Goal: Information Seeking & Learning: Learn about a topic

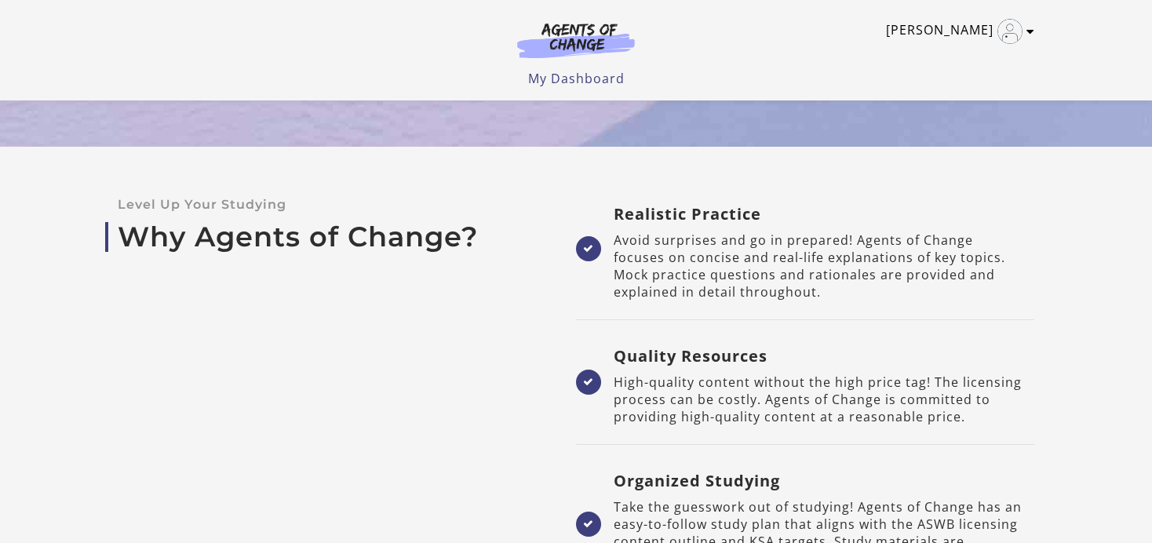
click at [1034, 32] on div "[PERSON_NAME] My Account Support Sign Out Toggle menu Menu My Dashboard My Acco…" at bounding box center [575, 50] width 941 height 100
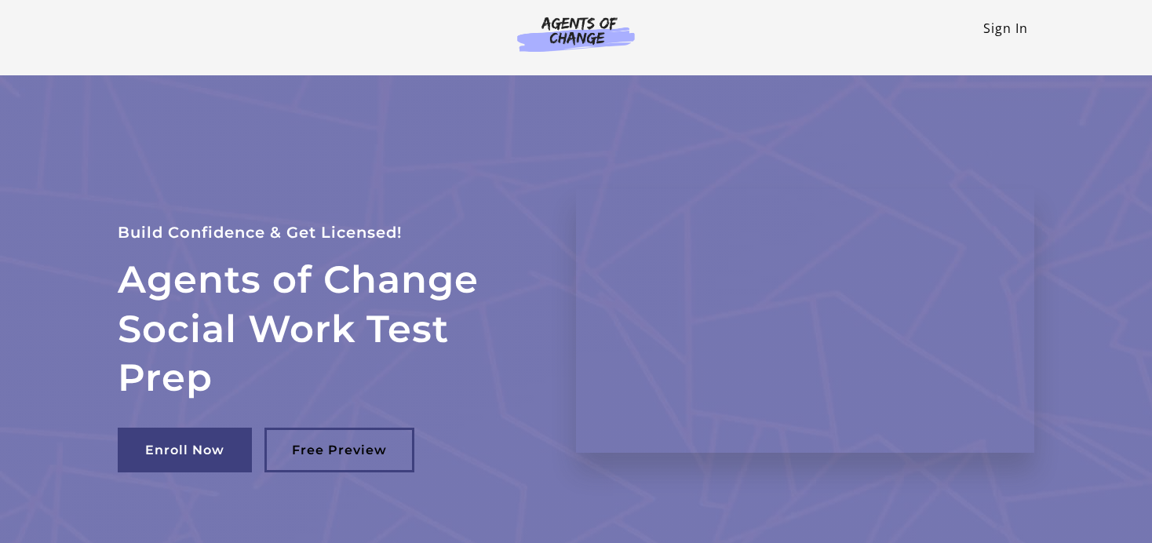
click at [992, 29] on link "Sign In" at bounding box center [1005, 28] width 45 height 17
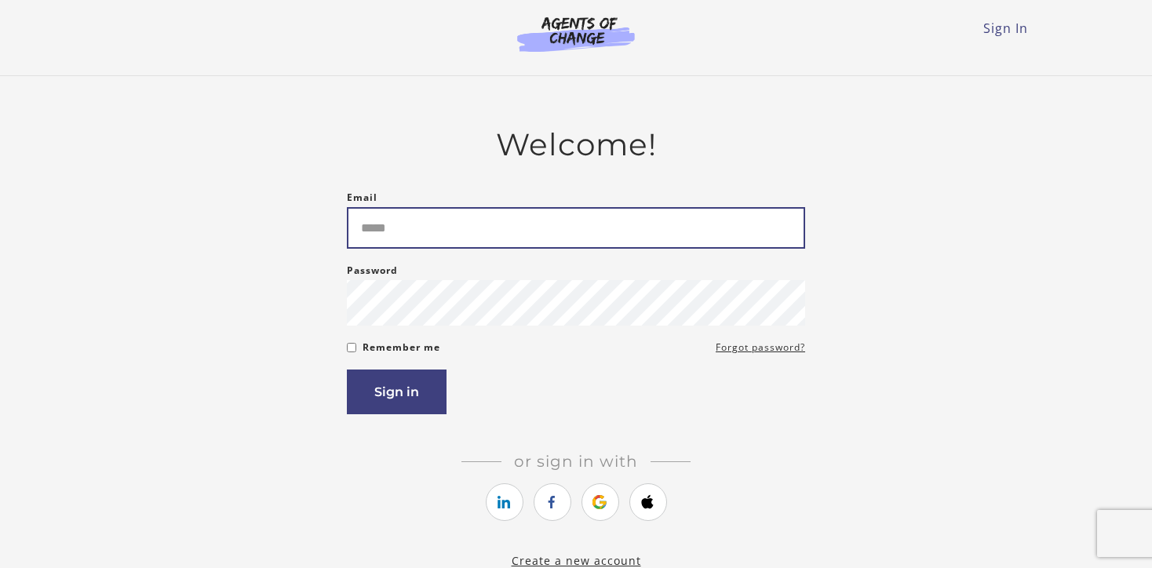
type input "**********"
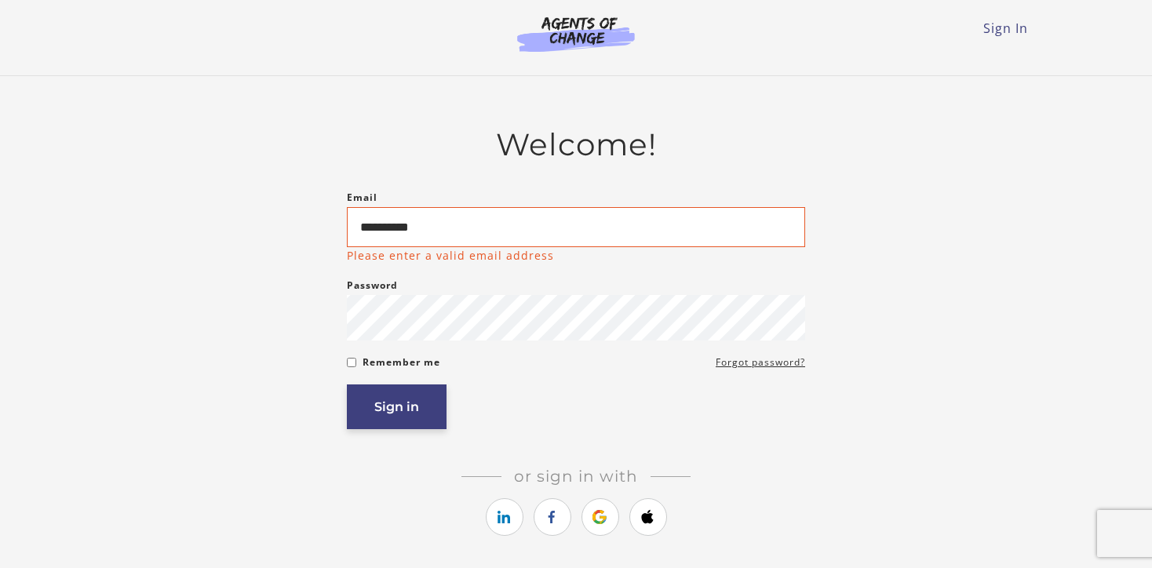
click at [392, 417] on button "Sign in" at bounding box center [397, 406] width 100 height 45
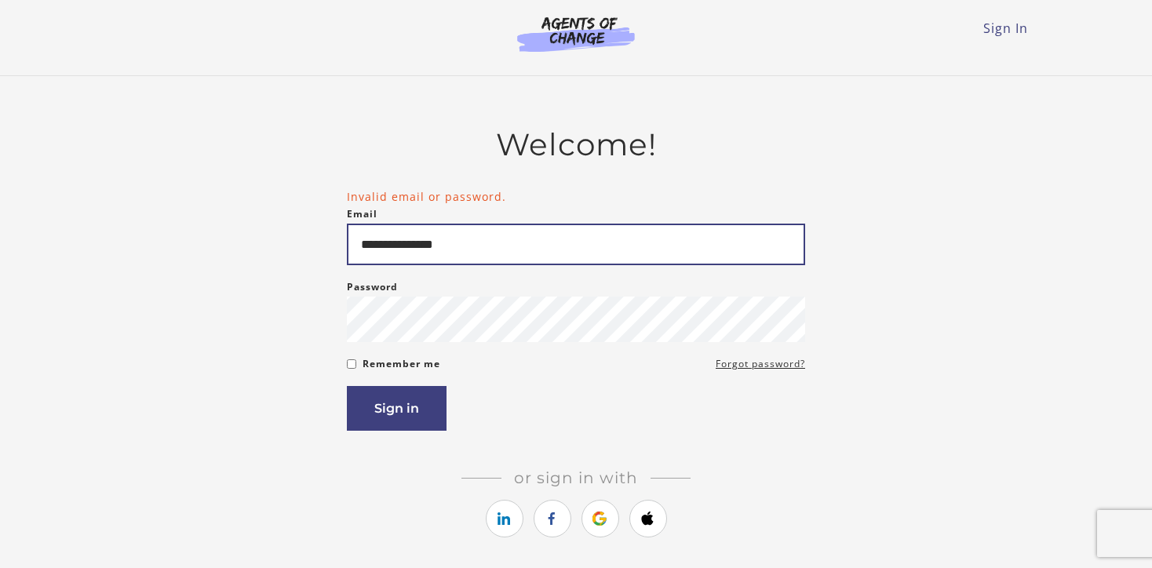
type input "**********"
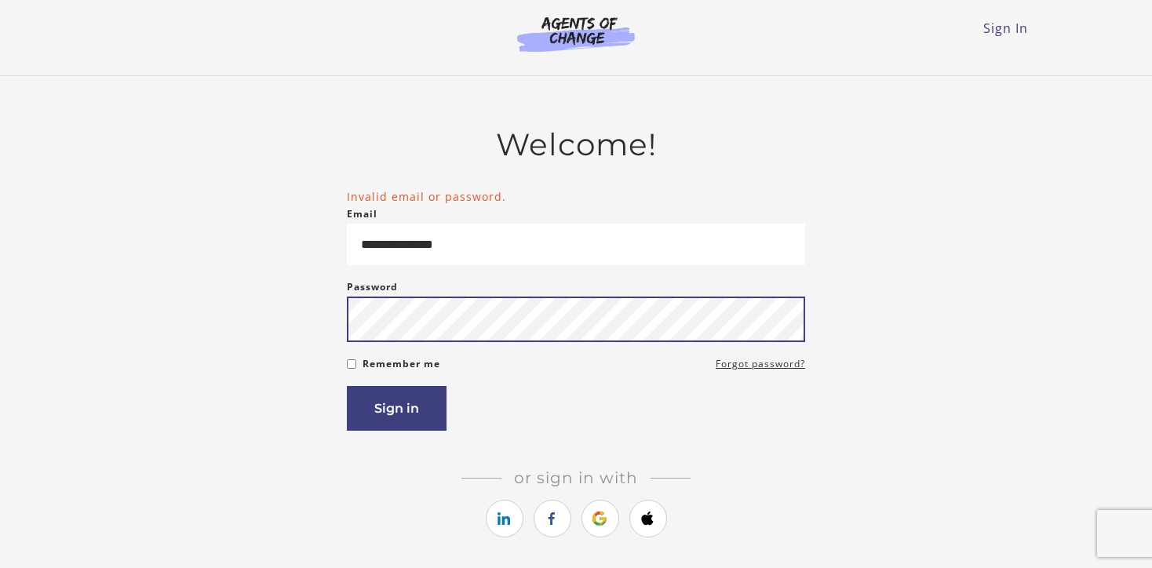
click at [396, 411] on button "Sign in" at bounding box center [397, 408] width 100 height 45
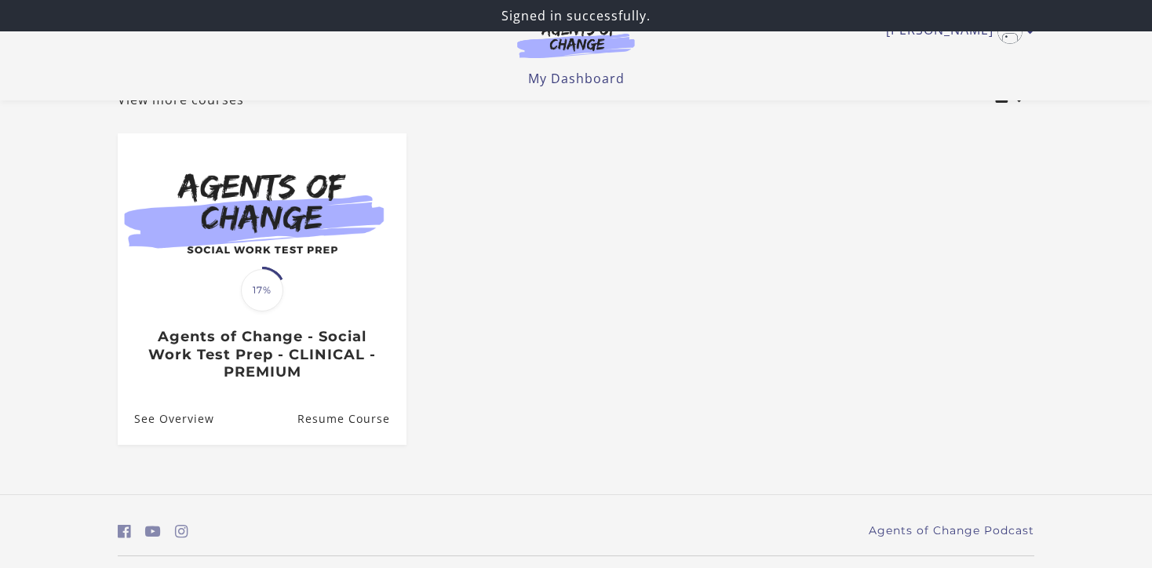
scroll to position [109, 0]
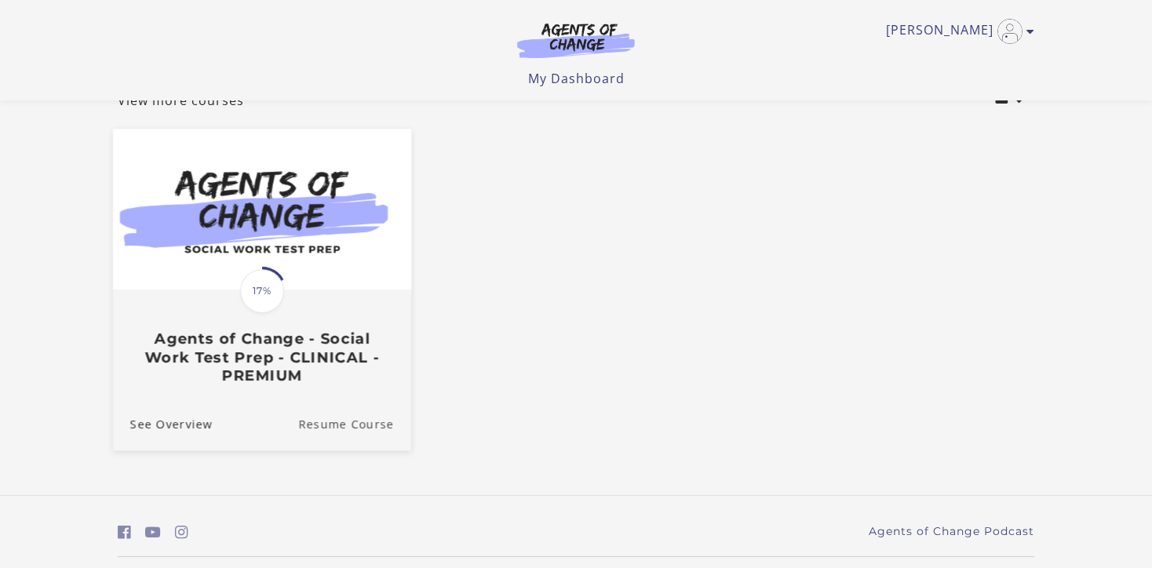
click at [358, 425] on link "Resume Course" at bounding box center [354, 423] width 113 height 53
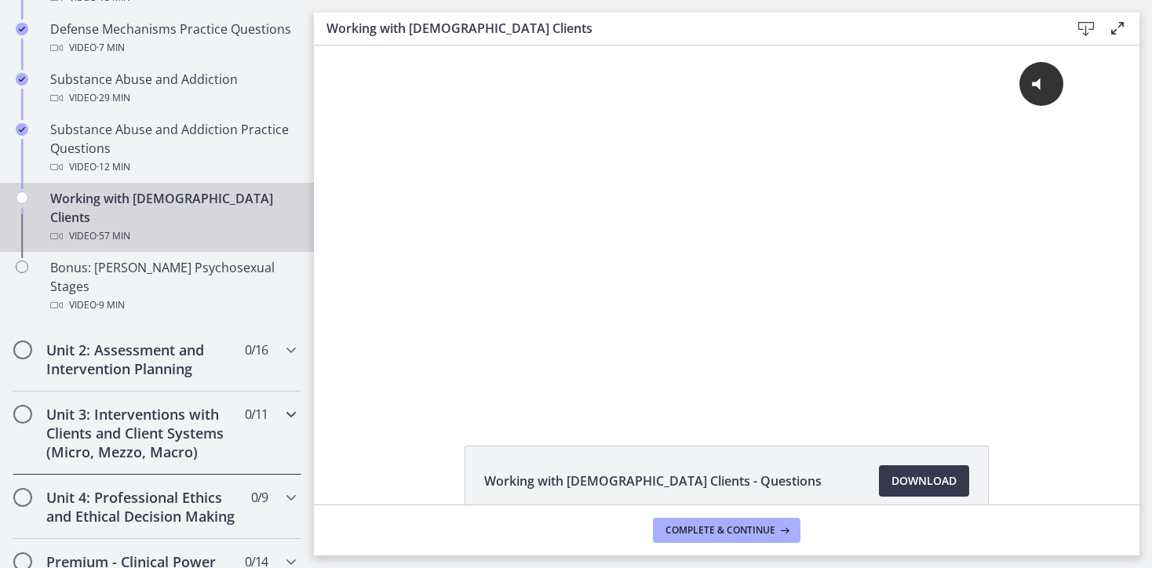
scroll to position [1019, 0]
click at [176, 226] on div "Video · 57 min" at bounding box center [172, 235] width 245 height 19
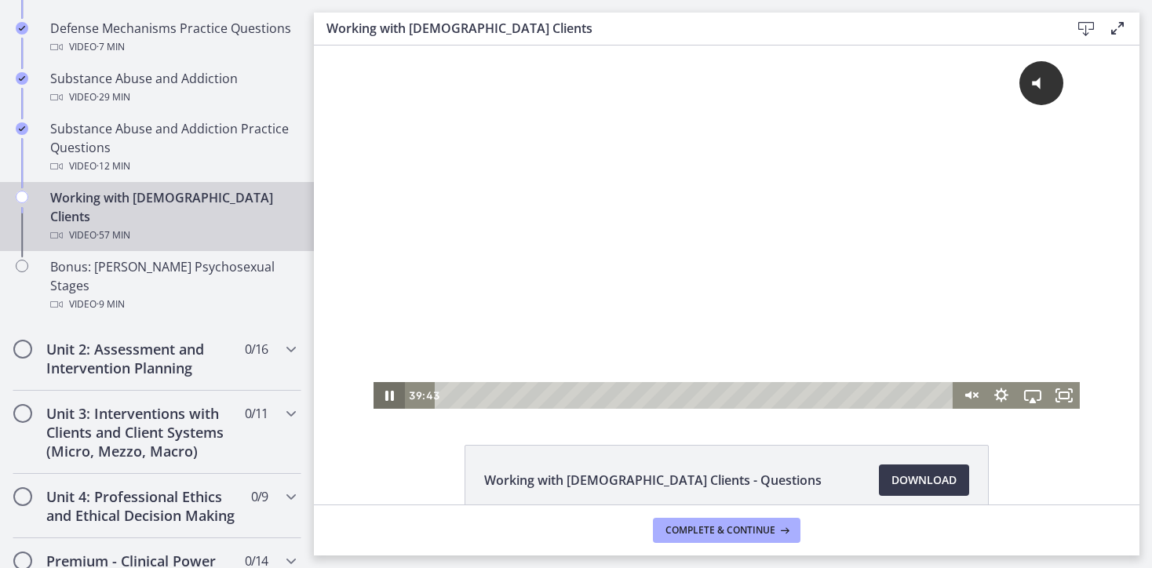
scroll to position [0, 0]
click at [390, 399] on icon "Pause" at bounding box center [389, 396] width 38 height 32
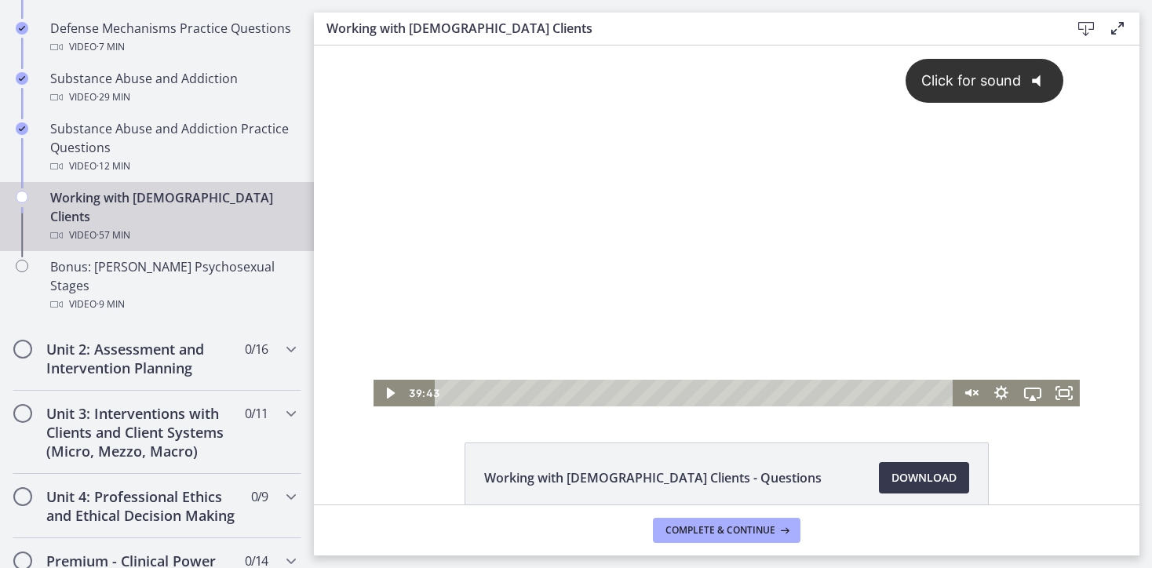
click at [1004, 83] on span "Click for sound" at bounding box center [964, 80] width 114 height 16
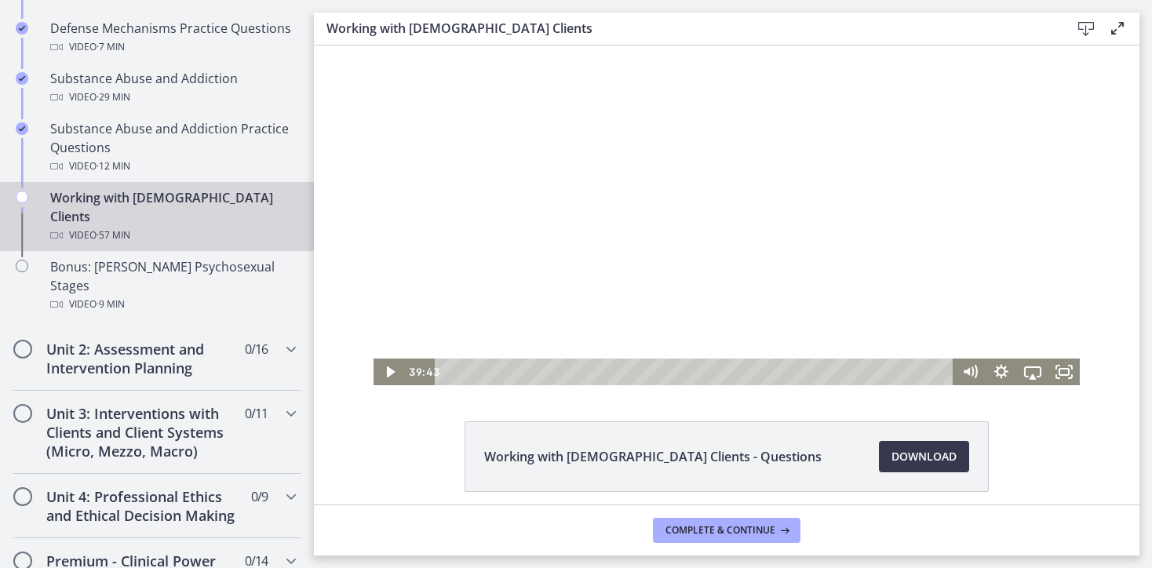
scroll to position [22, 0]
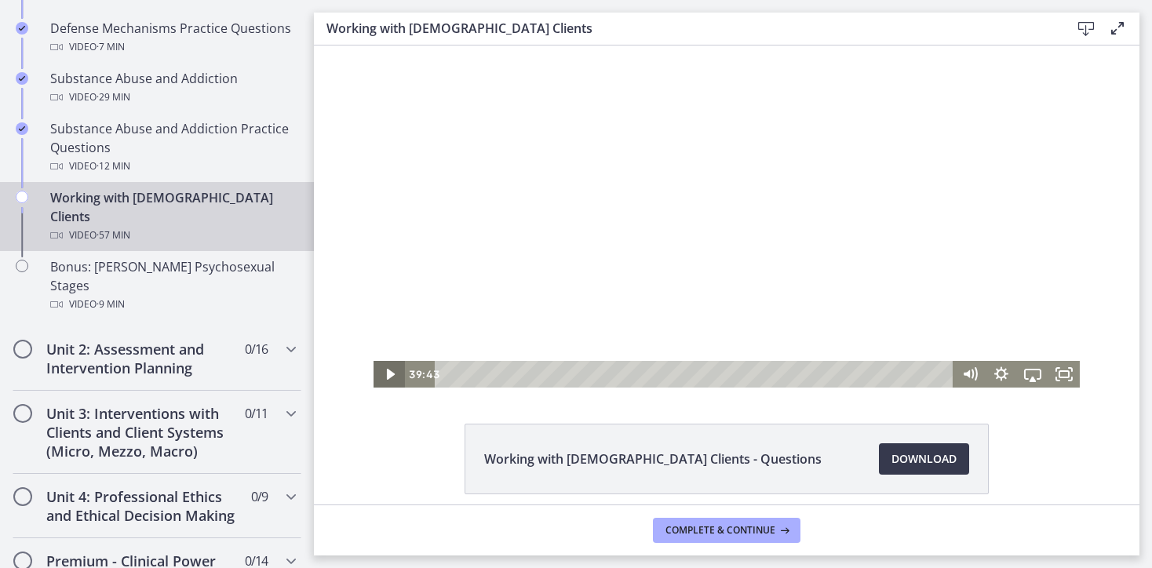
click at [391, 376] on icon "Play Video" at bounding box center [391, 374] width 8 height 11
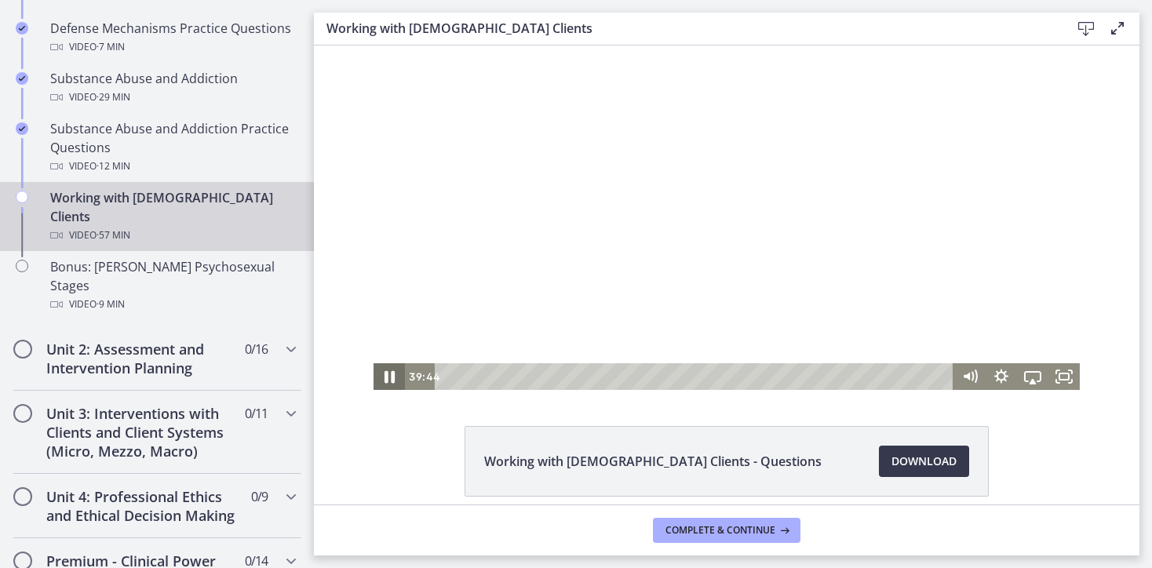
click at [391, 376] on icon "Pause" at bounding box center [389, 377] width 10 height 13
click at [391, 376] on icon "Play Video" at bounding box center [390, 375] width 9 height 13
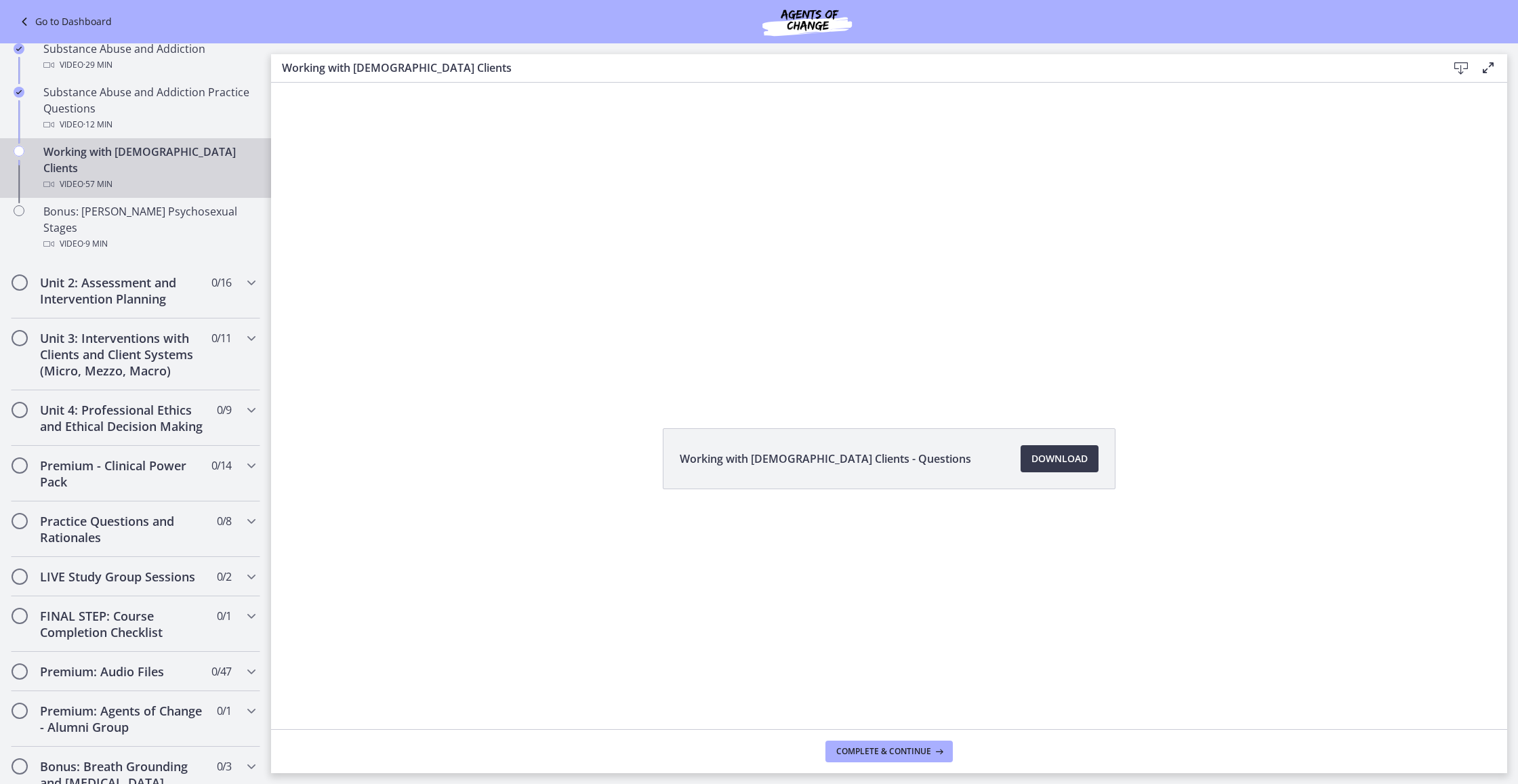
scroll to position [0, 0]
click at [863, 490] on span "Complete & continue" at bounding box center [884, 751] width 95 height 11
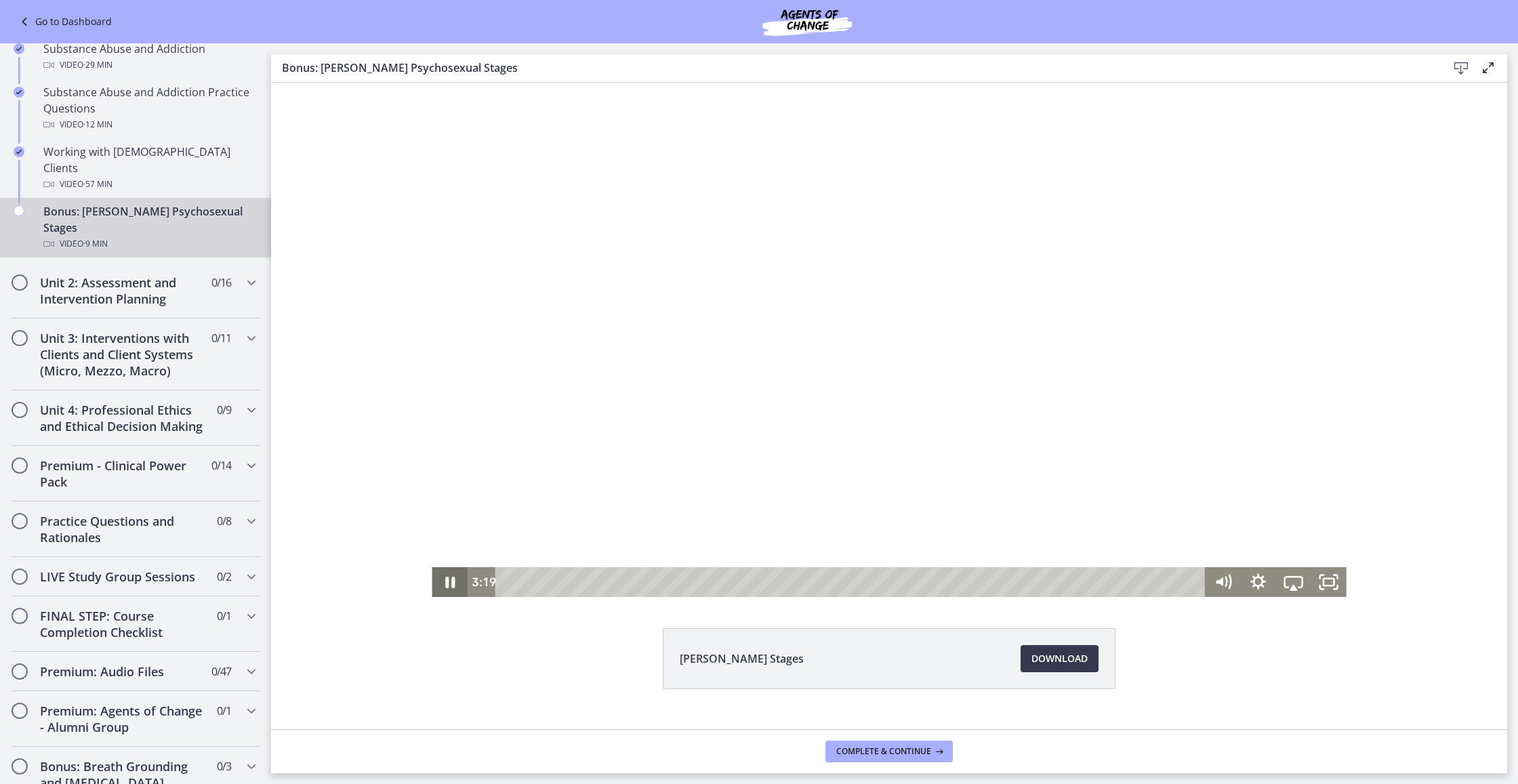
click at [451, 490] on icon "Pause" at bounding box center [449, 582] width 35 height 30
click at [447, 490] on icon "Play Video" at bounding box center [451, 579] width 9 height 12
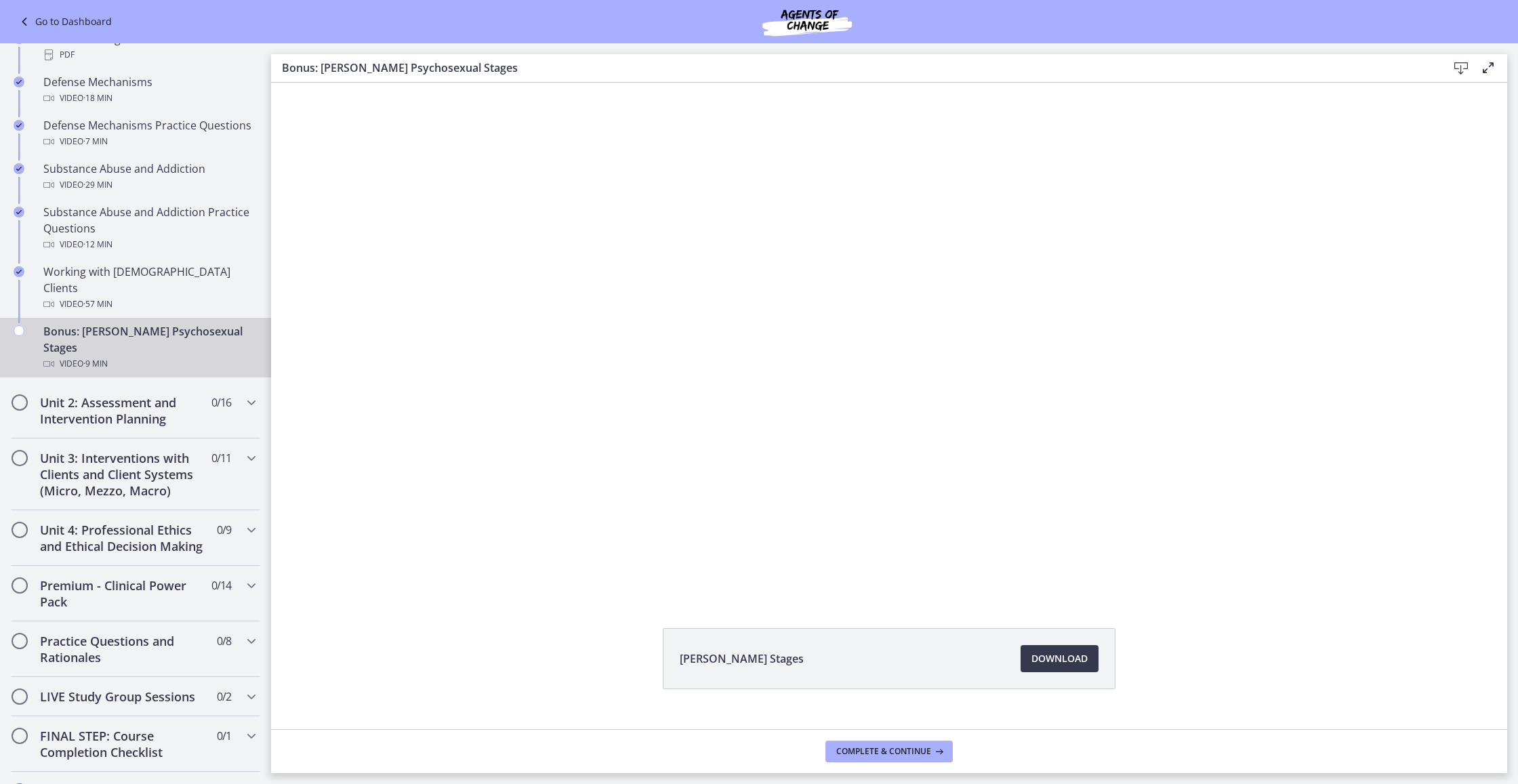
scroll to position [2, 0]
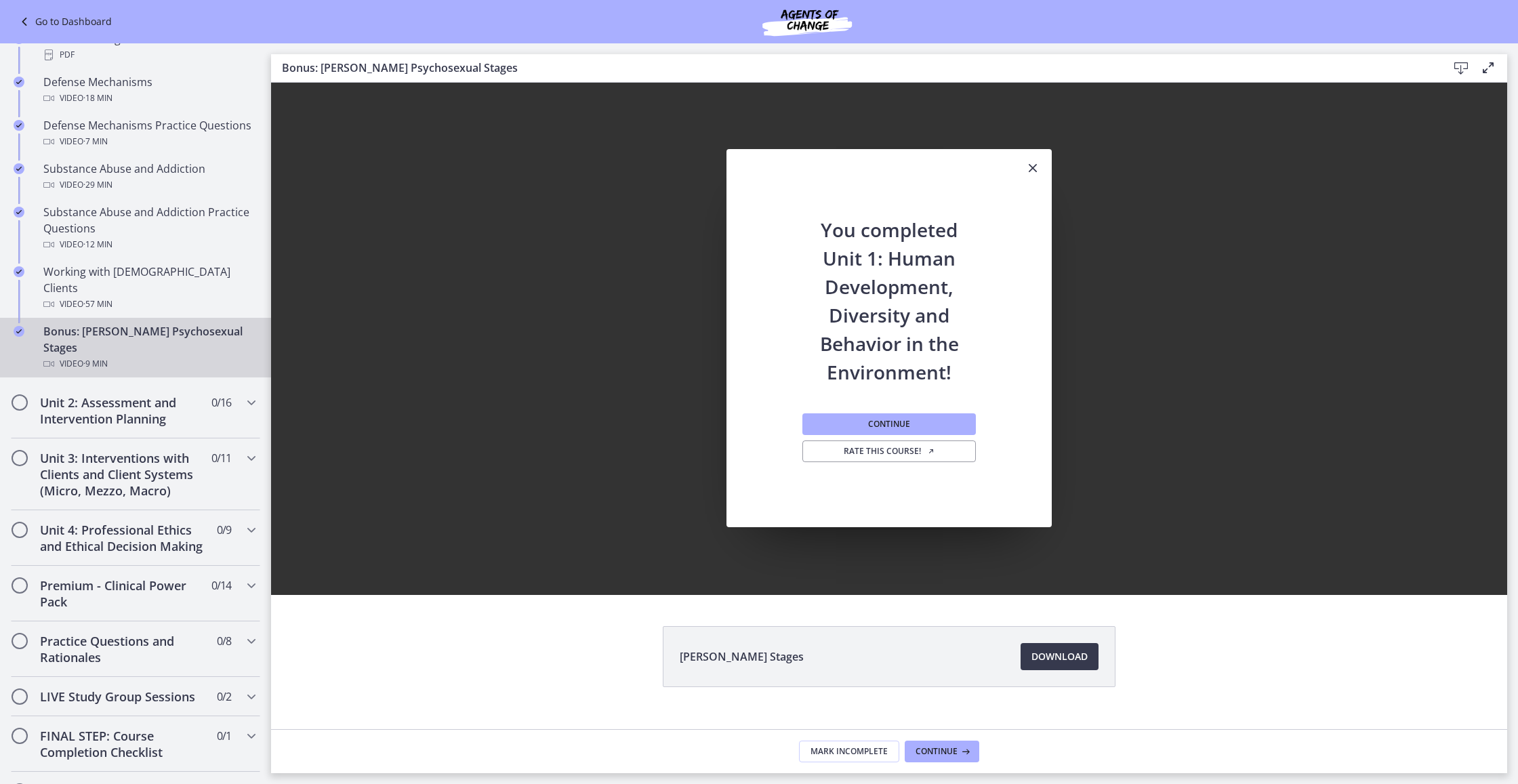
click at [918, 490] on span "Continue" at bounding box center [937, 751] width 42 height 11
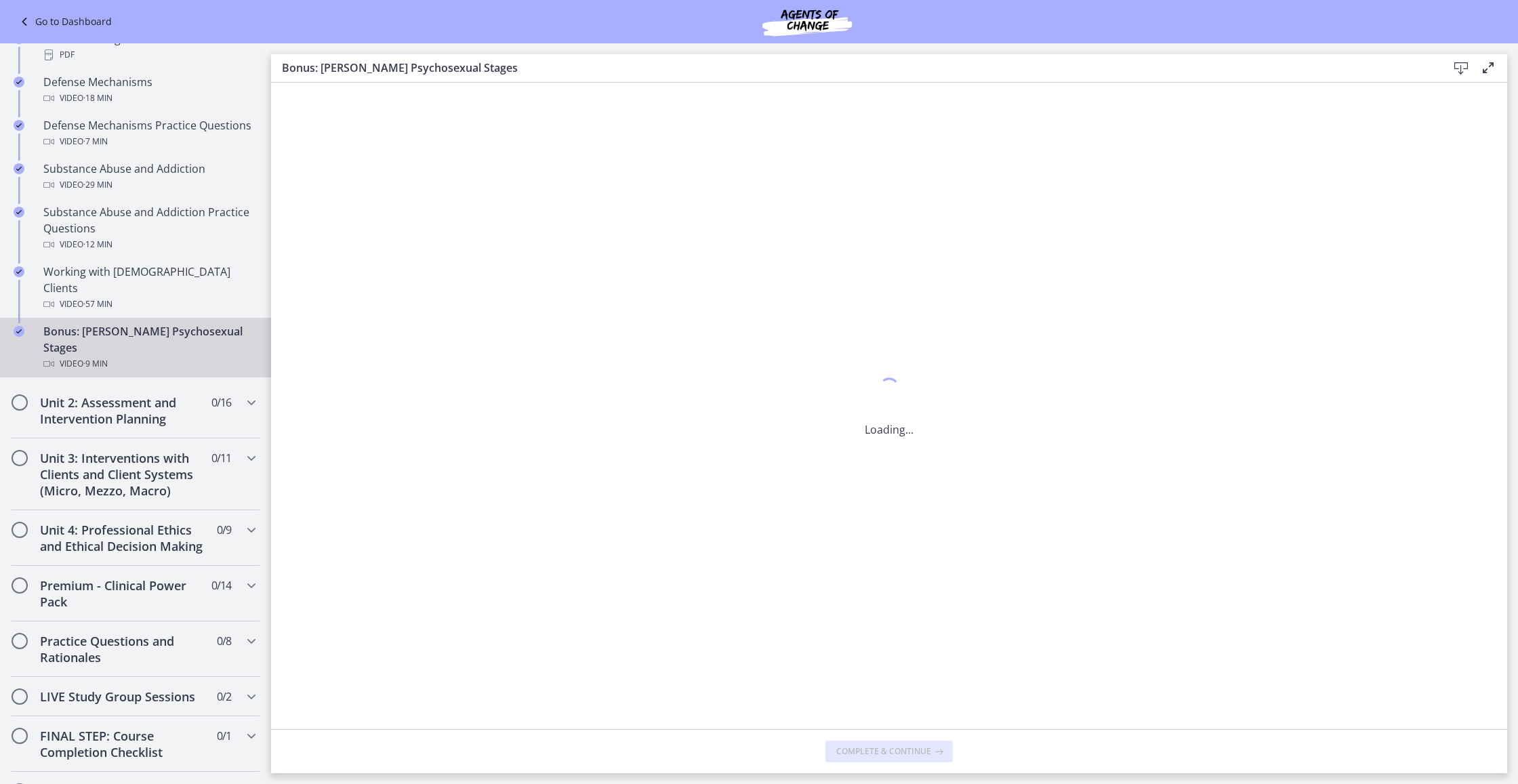
scroll to position [0, 0]
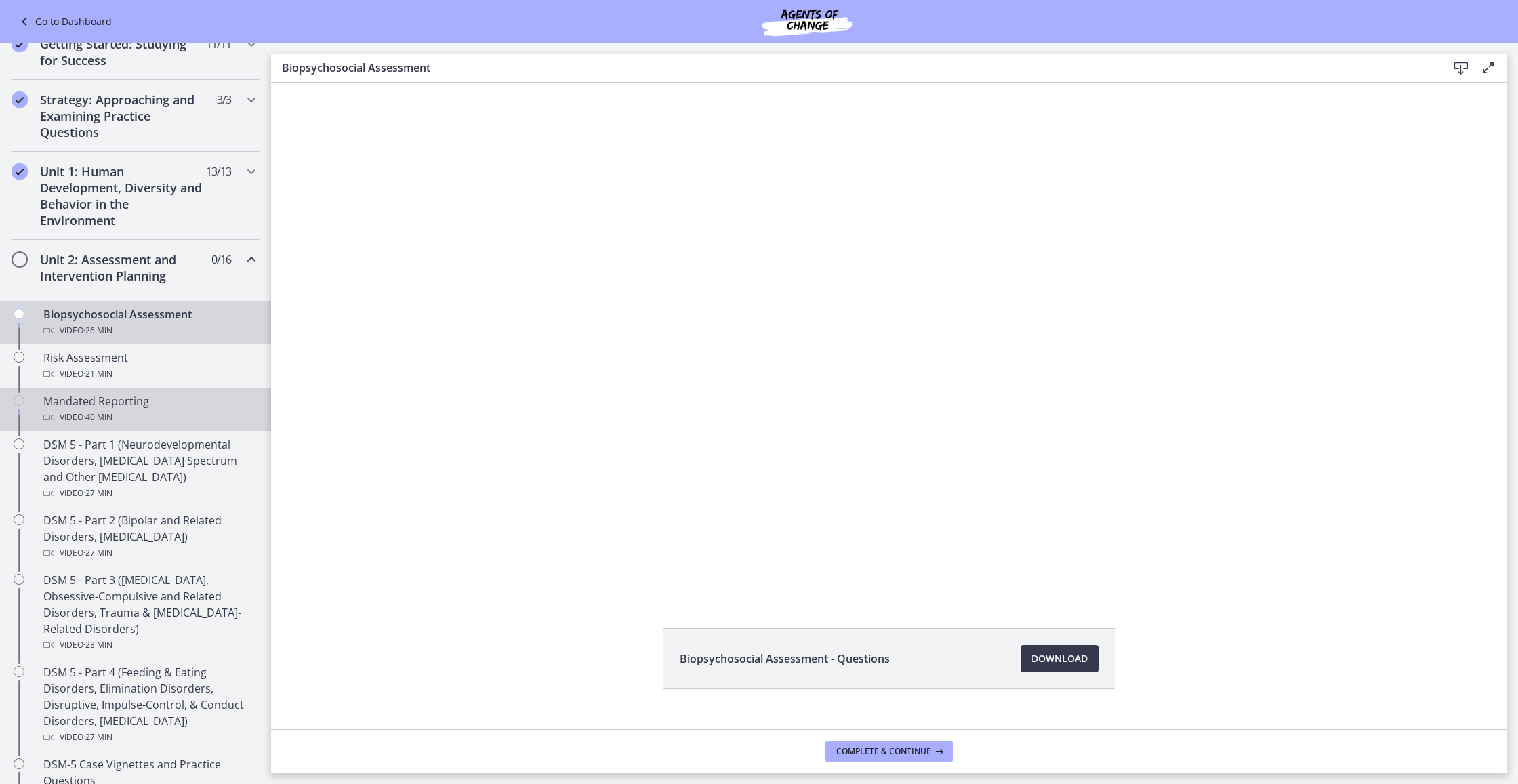
scroll to position [220, 0]
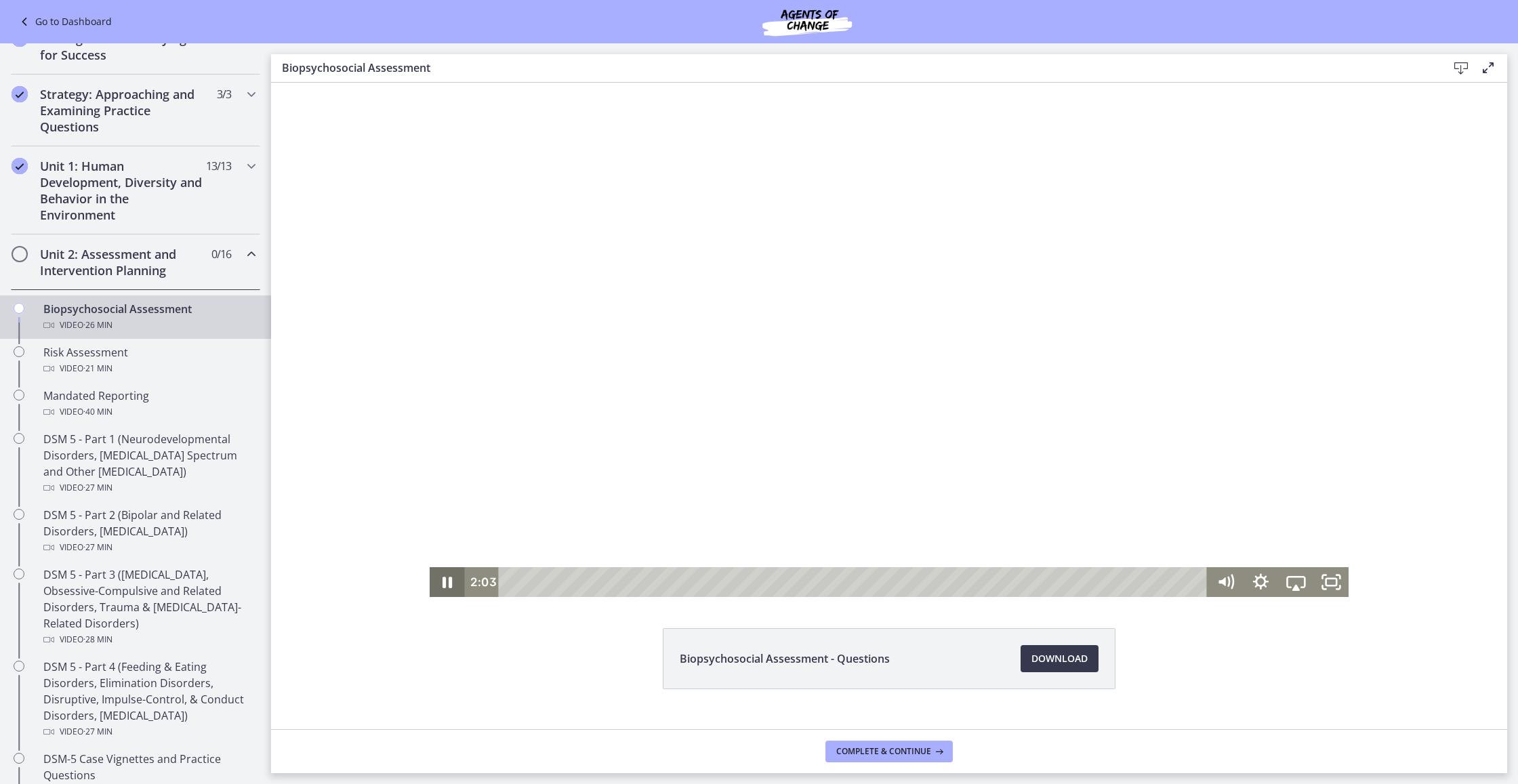
click at [445, 490] on icon "Pause" at bounding box center [447, 582] width 10 height 11
click at [443, 490] on icon "Play Video" at bounding box center [448, 583] width 42 height 36
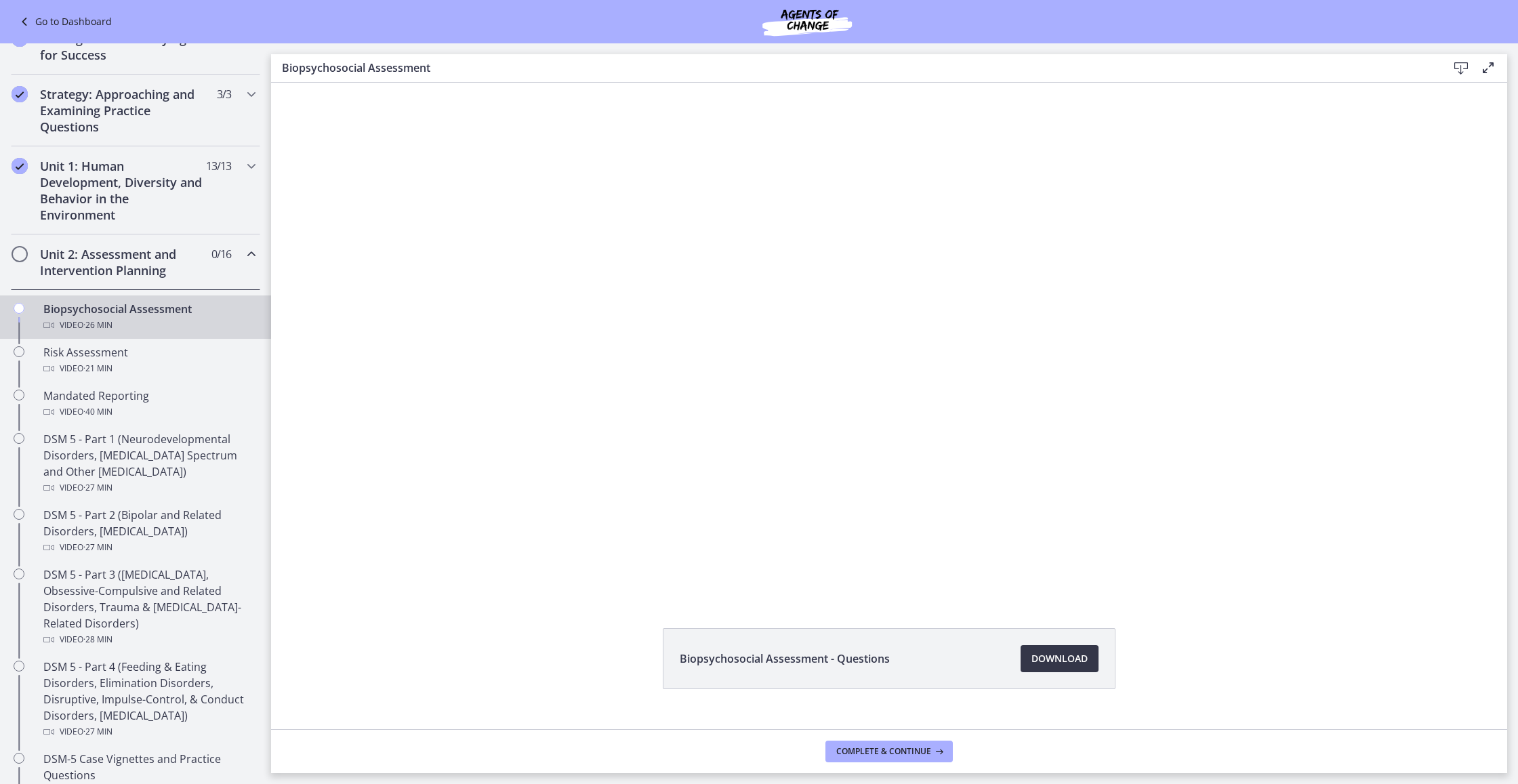
click at [994, 490] on span "Download Opens in a new window" at bounding box center [1059, 658] width 56 height 16
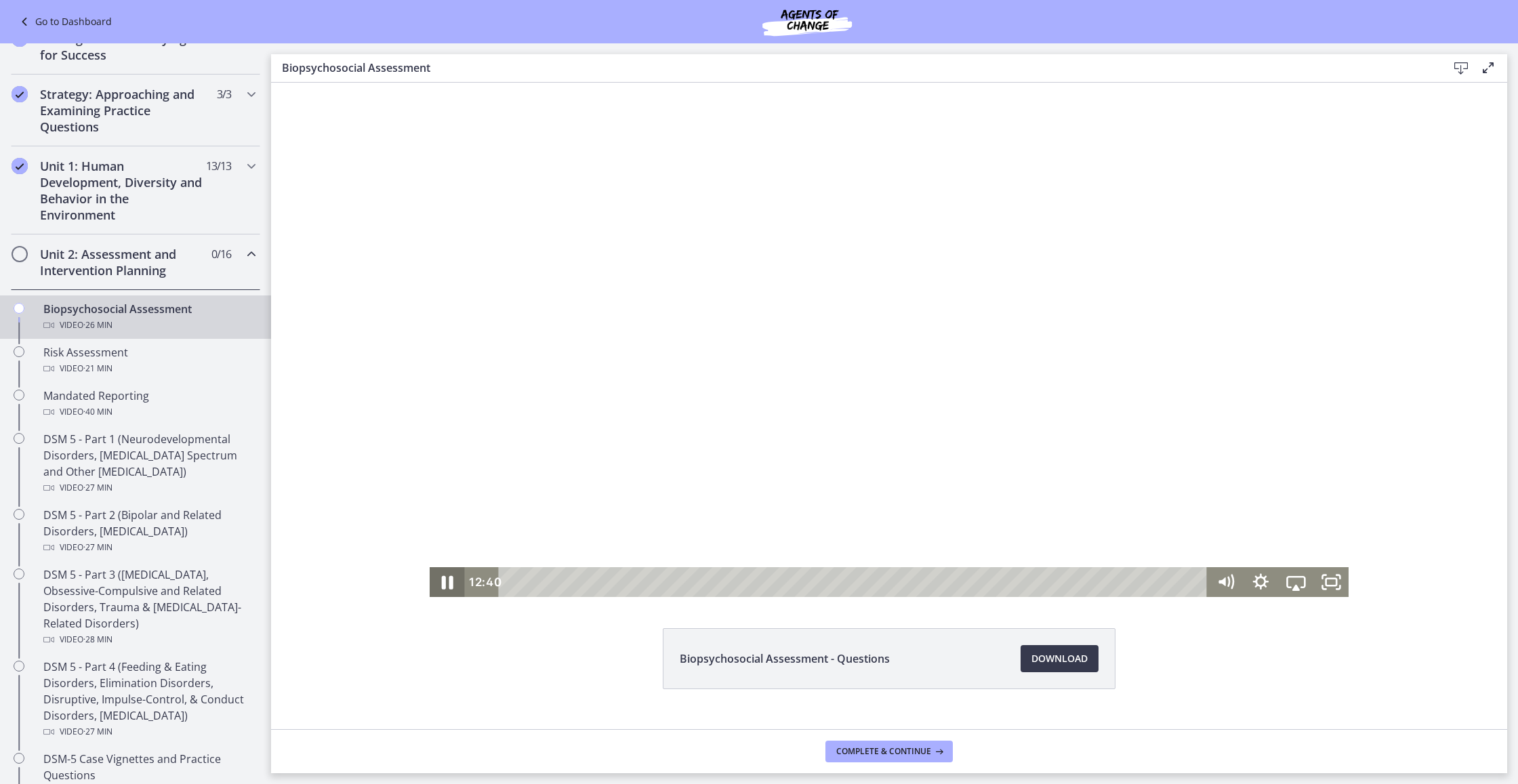
click at [453, 490] on icon "Pause" at bounding box center [447, 583] width 42 height 36
click at [451, 490] on icon "Play Video" at bounding box center [448, 581] width 11 height 15
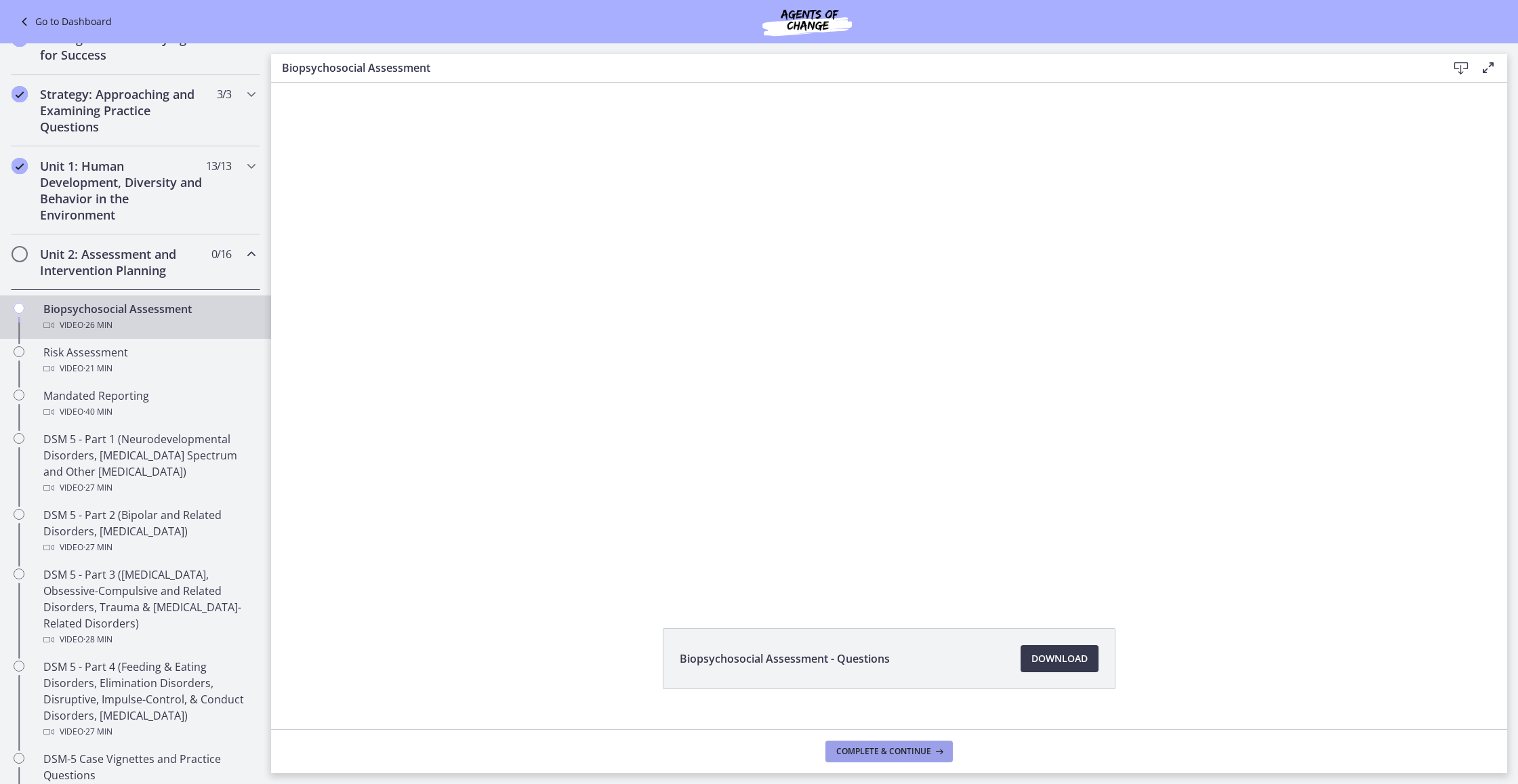
click at [879, 490] on span "Complete & continue" at bounding box center [884, 751] width 95 height 11
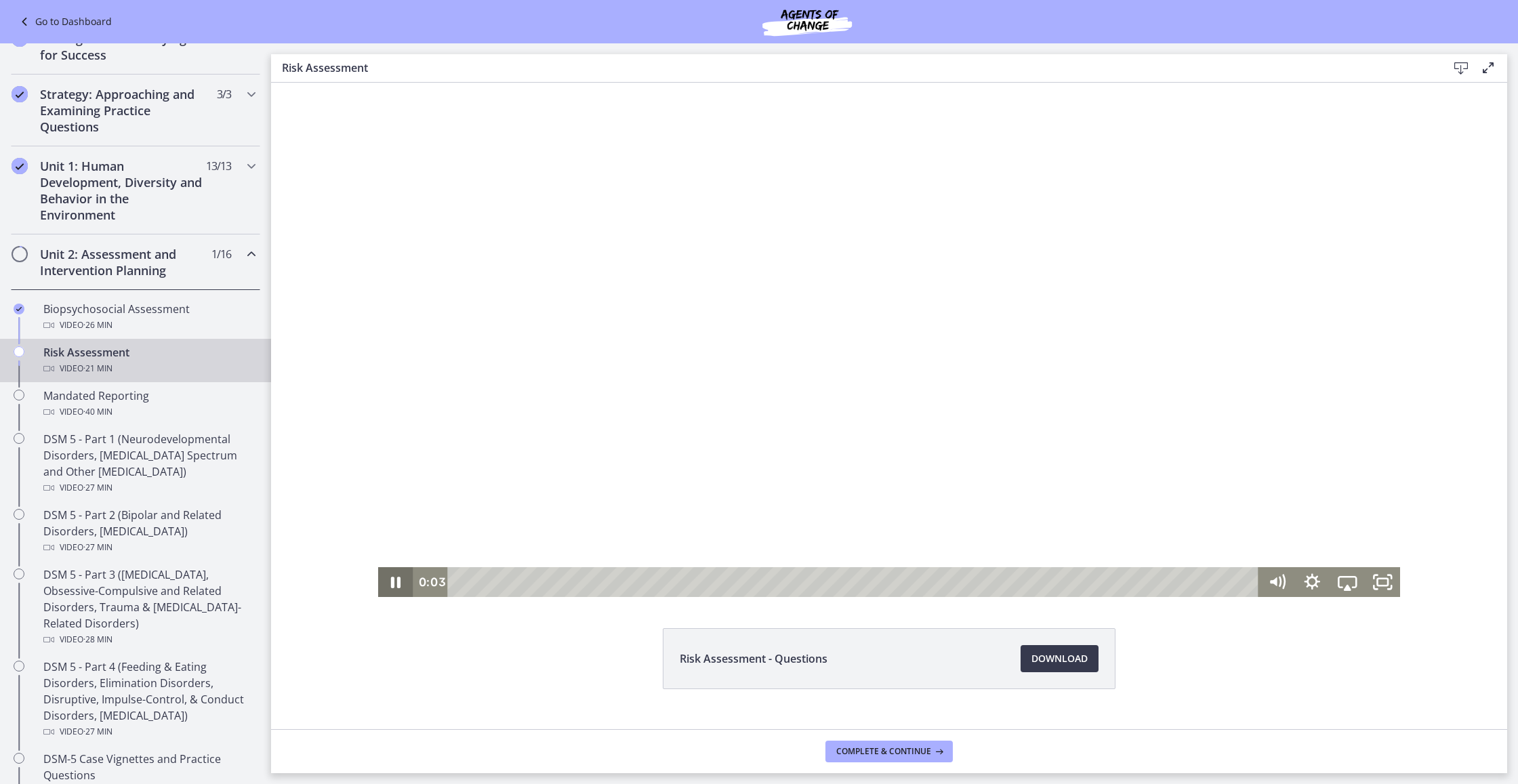
scroll to position [0, 1]
click at [397, 490] on icon "Pause" at bounding box center [396, 583] width 42 height 36
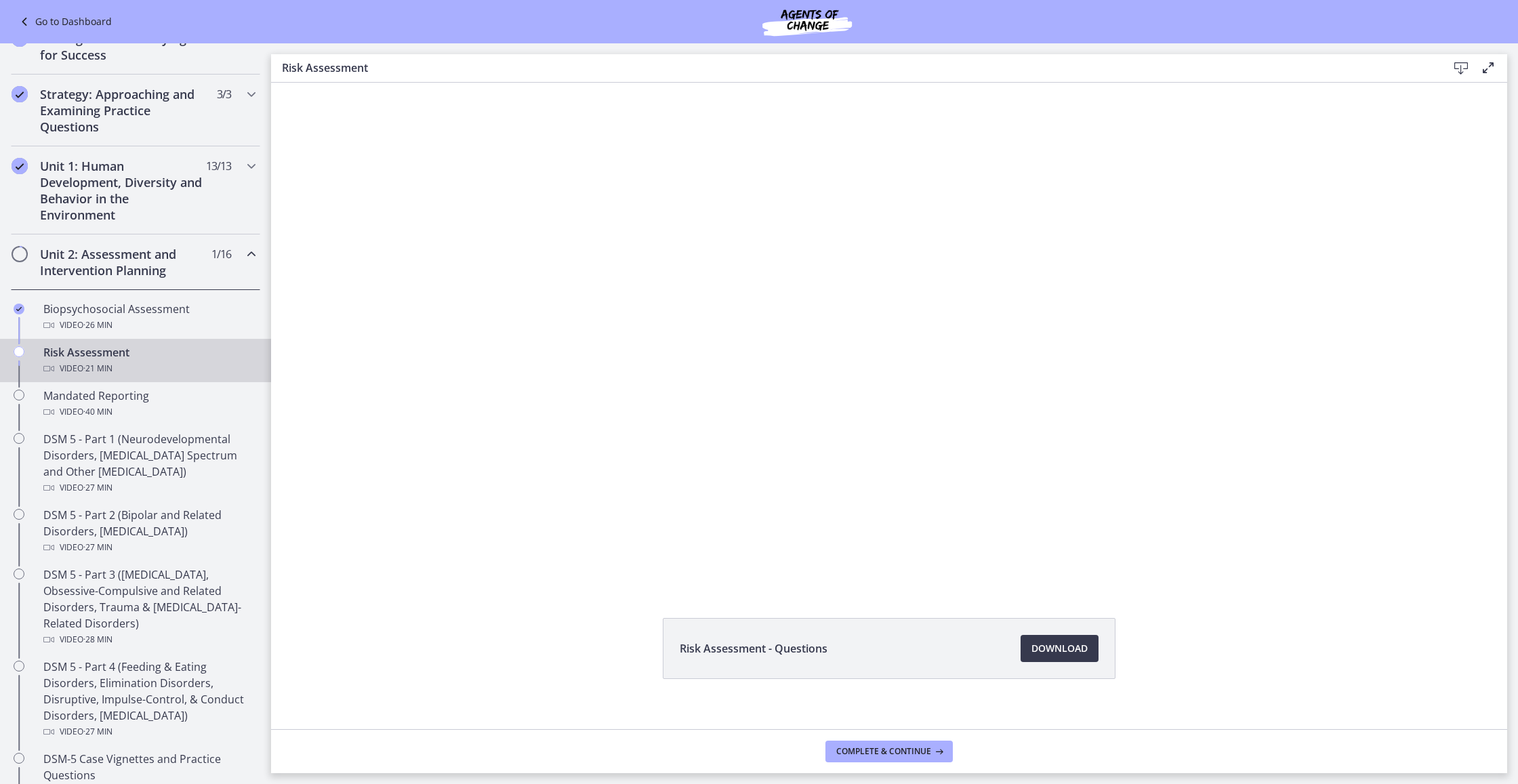
scroll to position [23, 0]
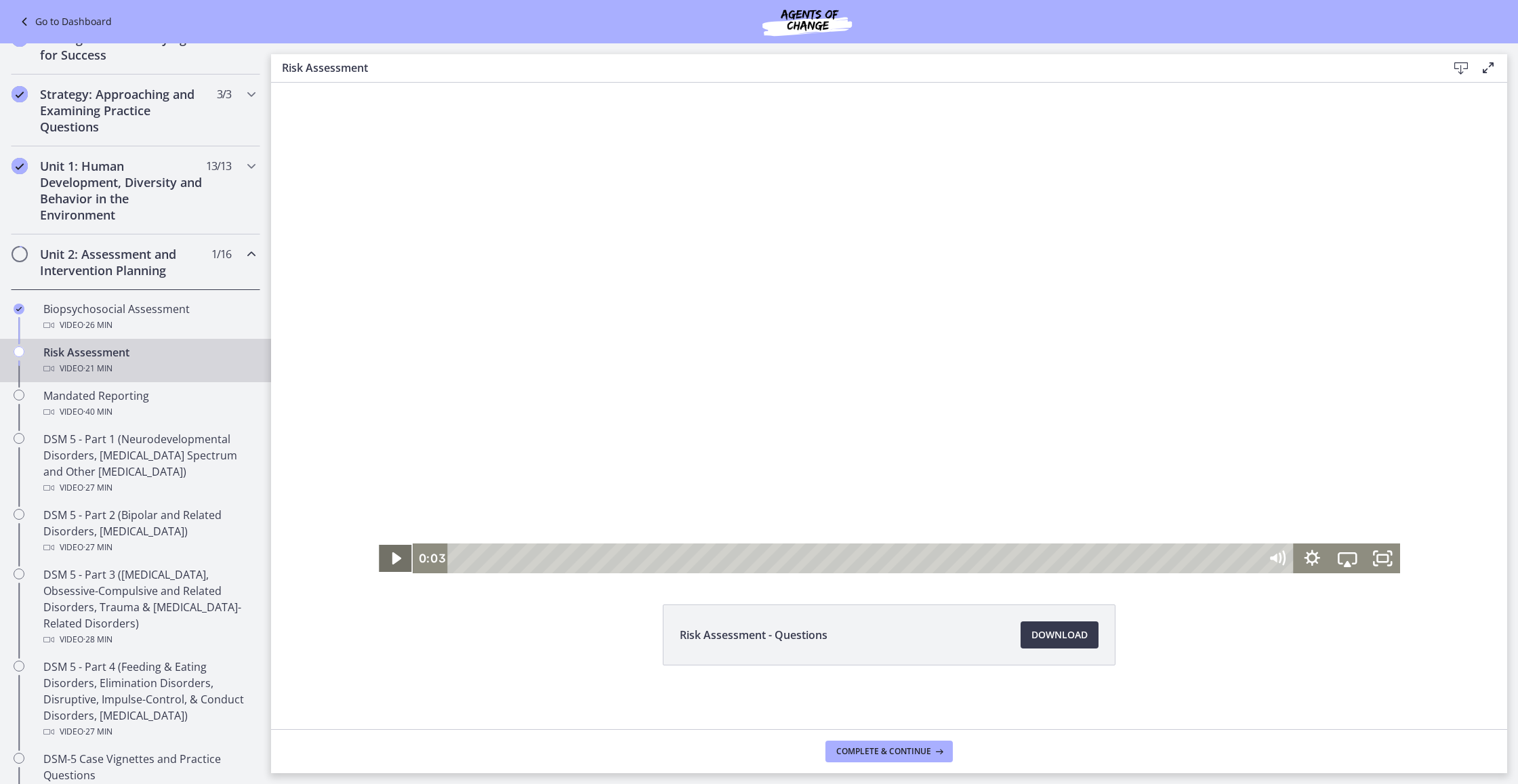
click at [394, 490] on icon "Play Video" at bounding box center [397, 558] width 9 height 12
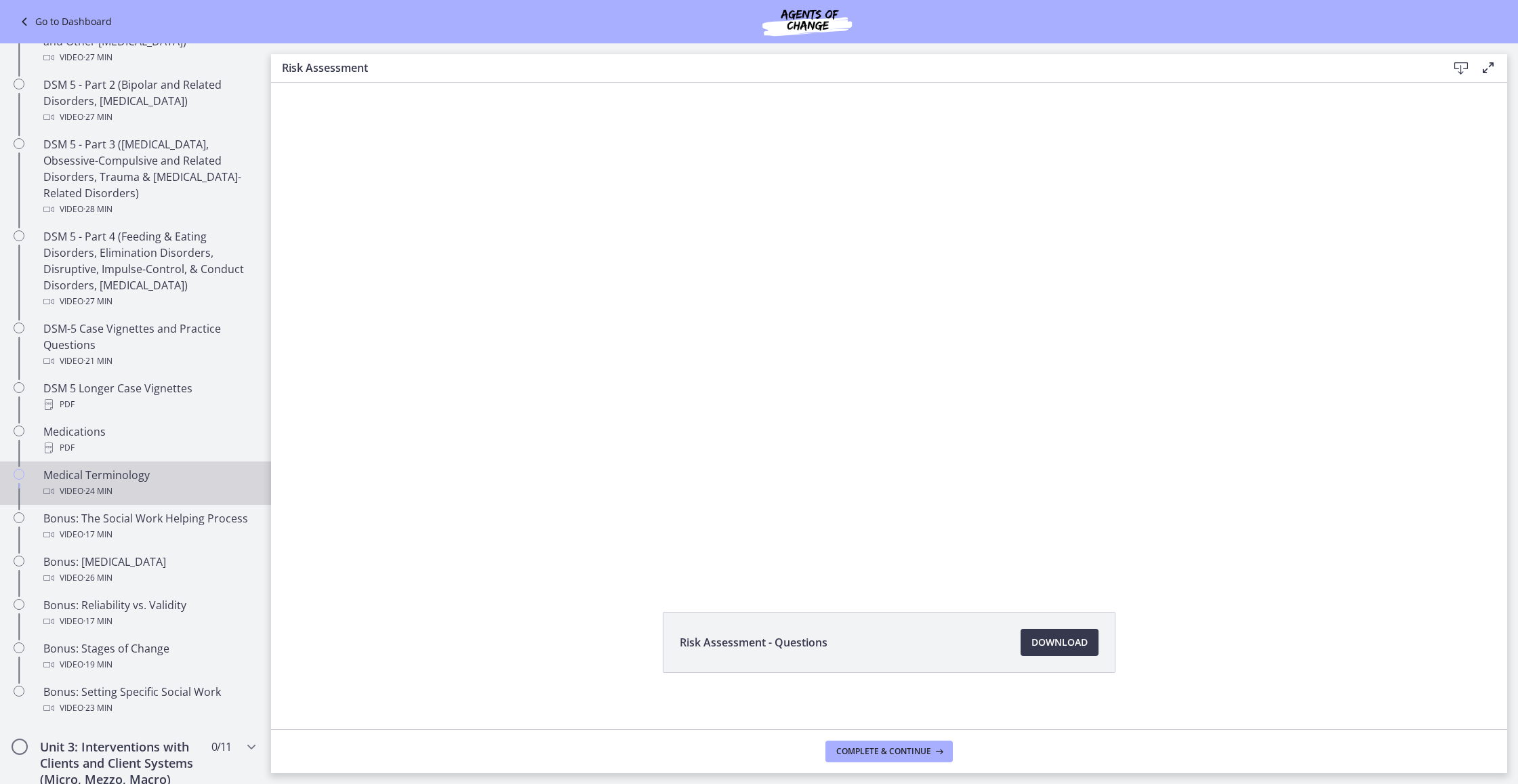
scroll to position [646, 0]
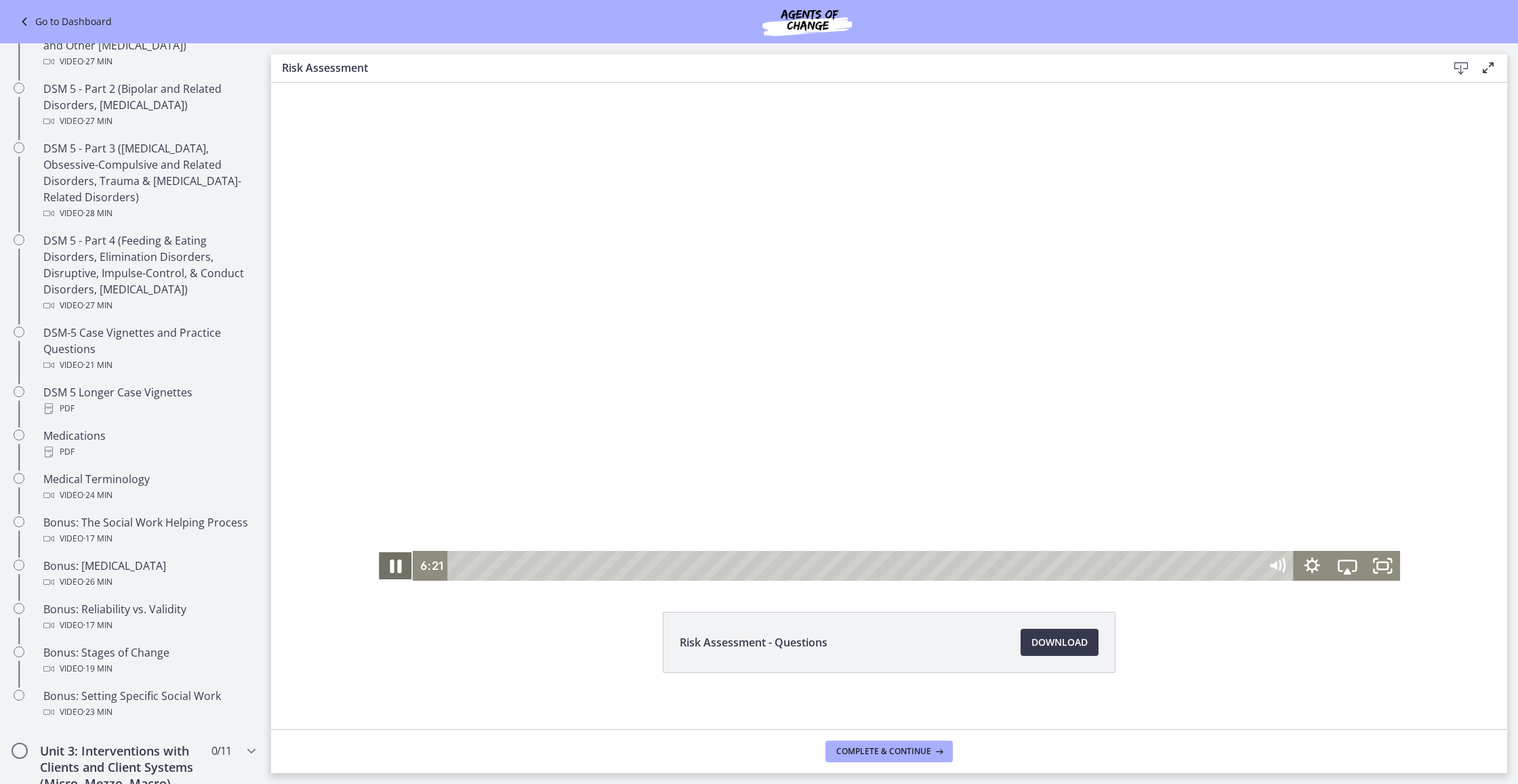
click at [391, 490] on icon "Pause" at bounding box center [396, 566] width 42 height 36
click at [394, 490] on icon "Play Video" at bounding box center [397, 565] width 11 height 15
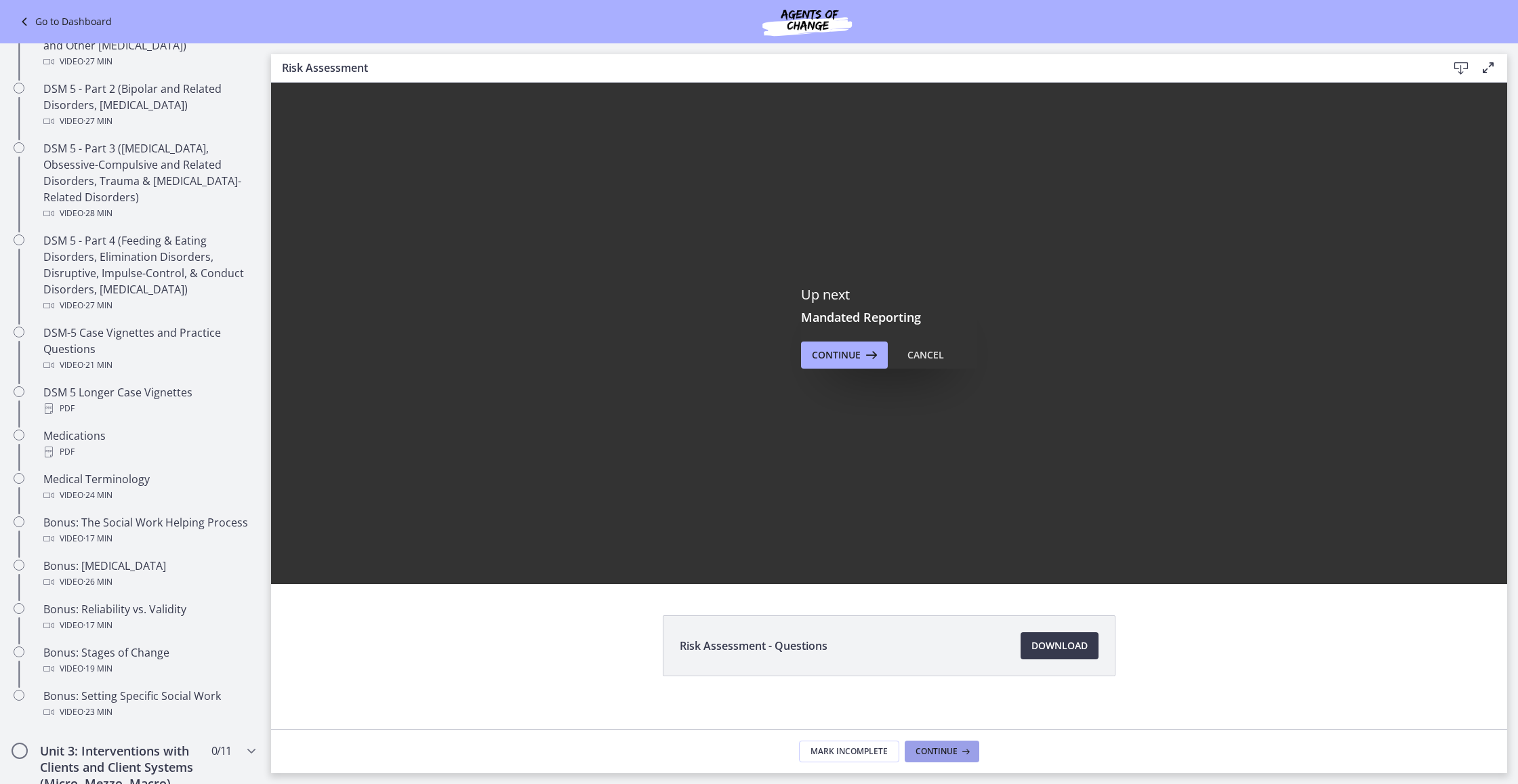
click at [951, 753] on span "Continue" at bounding box center [937, 751] width 42 height 11
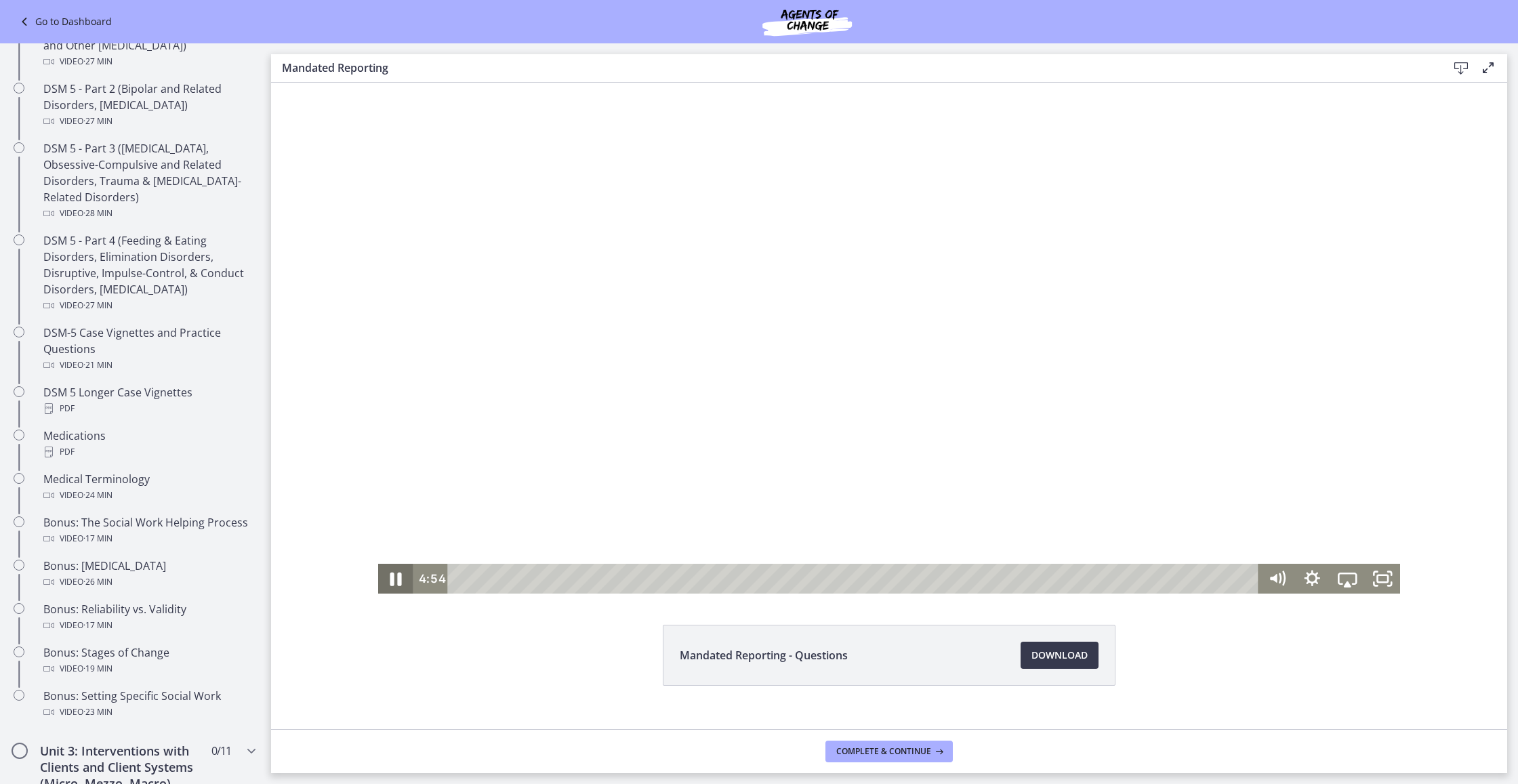
scroll to position [4, 0]
click at [391, 579] on icon "Pause" at bounding box center [396, 580] width 11 height 14
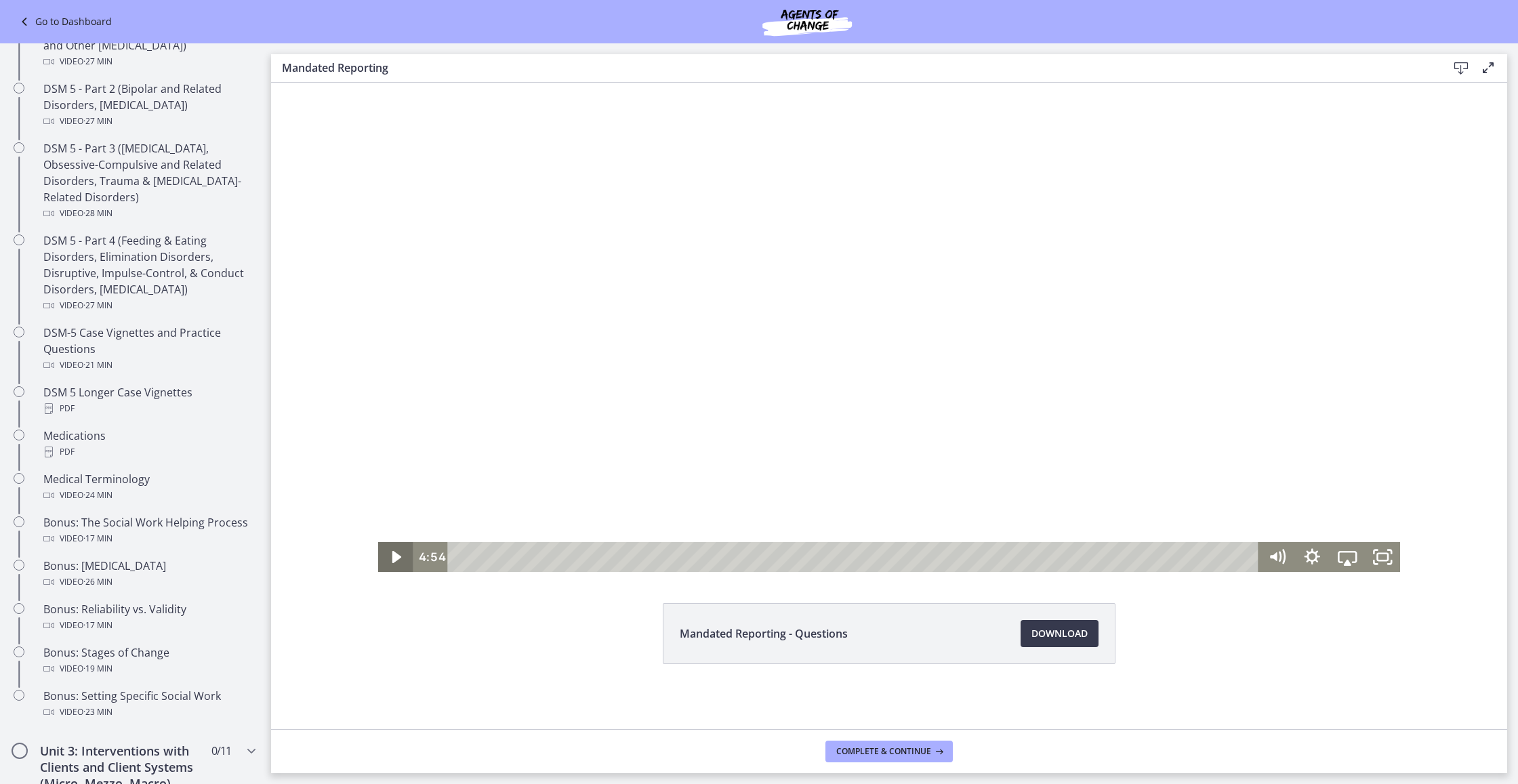
click at [407, 573] on div "Mandated Reporting - Questions Download Opens in a new window" at bounding box center [889, 381] width 1236 height 646
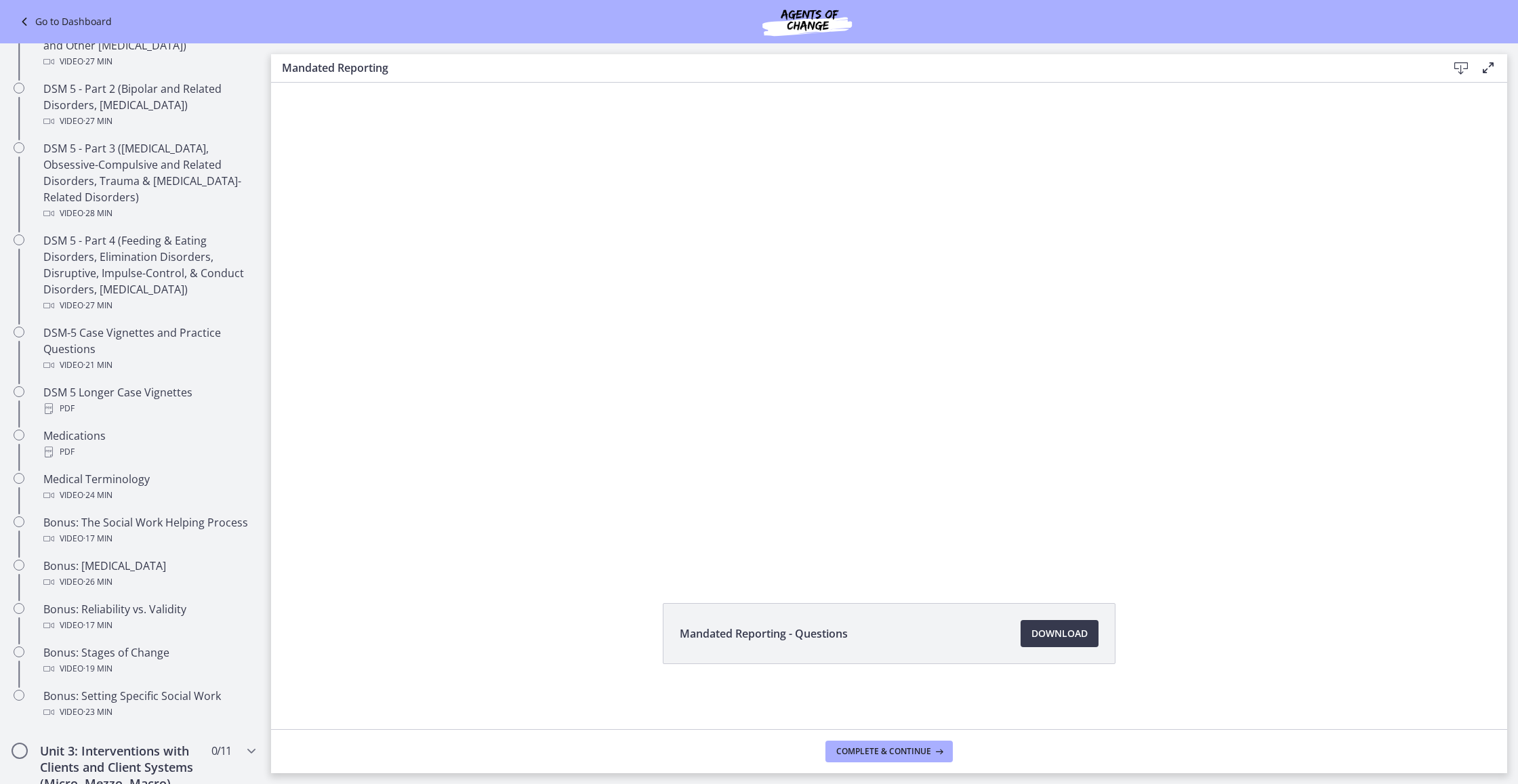
scroll to position [25, 0]
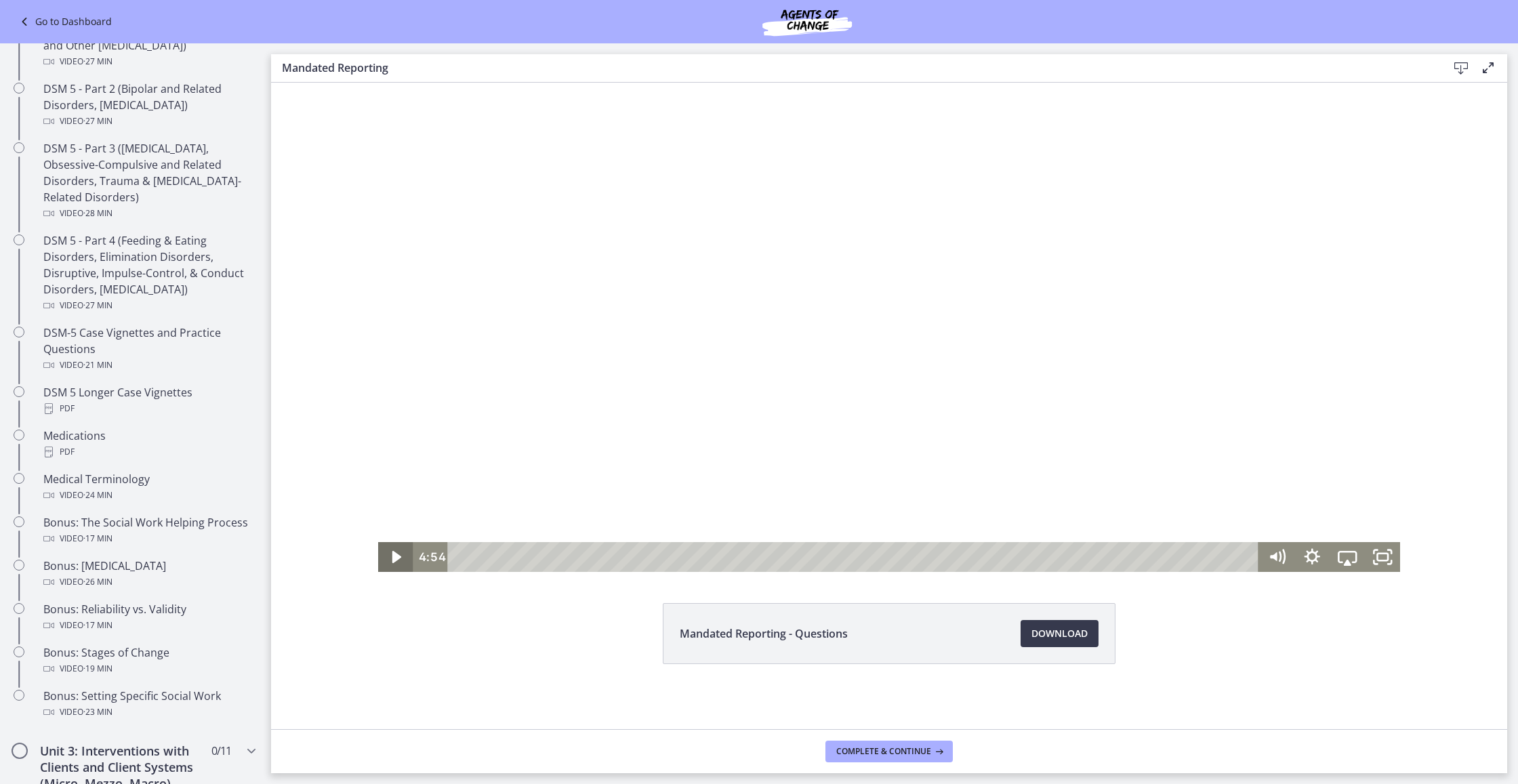
click at [395, 559] on icon "Play Video" at bounding box center [397, 557] width 9 height 12
click at [400, 558] on icon "Pause" at bounding box center [396, 557] width 10 height 11
click at [394, 557] on icon "Play Video" at bounding box center [397, 556] width 11 height 15
click at [395, 558] on icon "Pause" at bounding box center [396, 557] width 10 height 11
